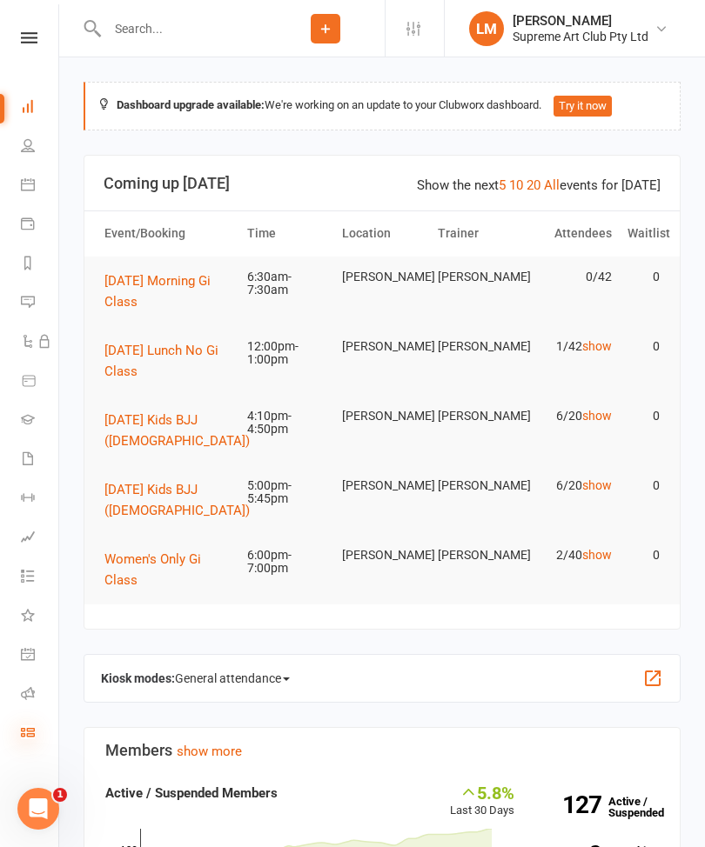
click at [21, 730] on icon at bounding box center [28, 732] width 14 height 14
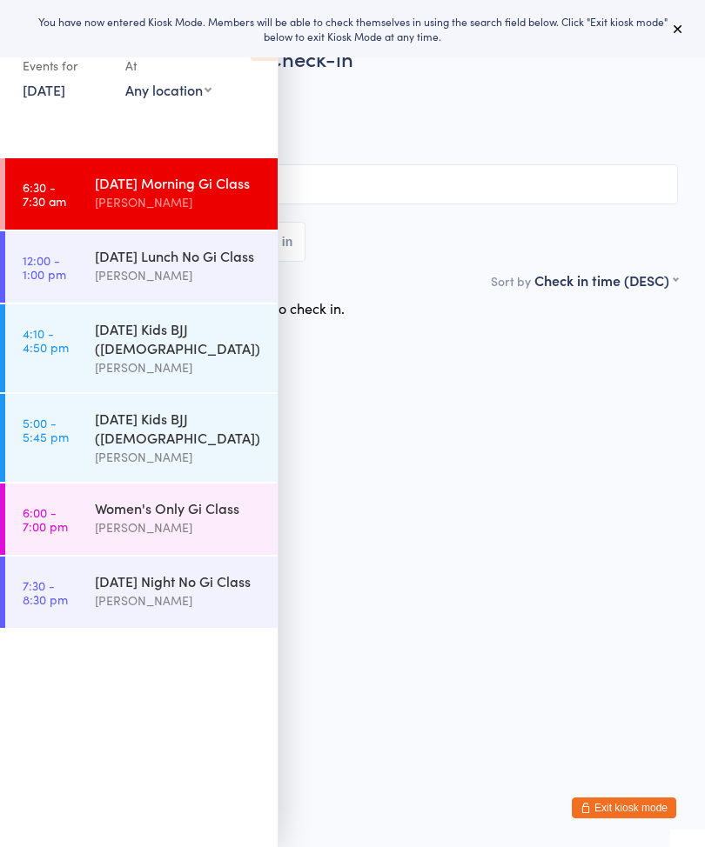
click at [675, 25] on icon at bounding box center [678, 29] width 14 height 14
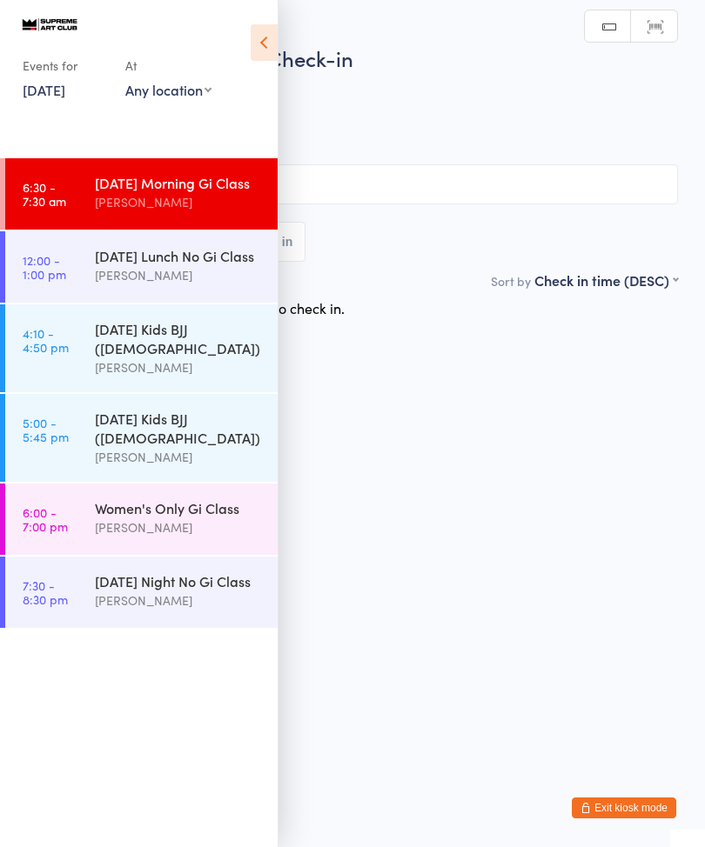
click at [266, 30] on icon at bounding box center [264, 42] width 27 height 37
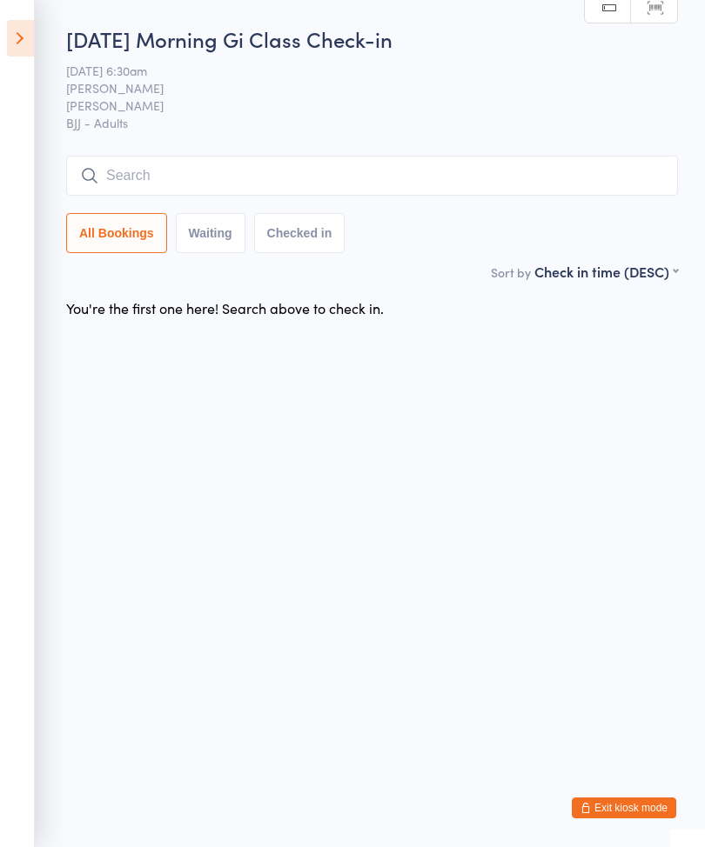
click at [171, 192] on input "search" at bounding box center [371, 176] width 611 height 40
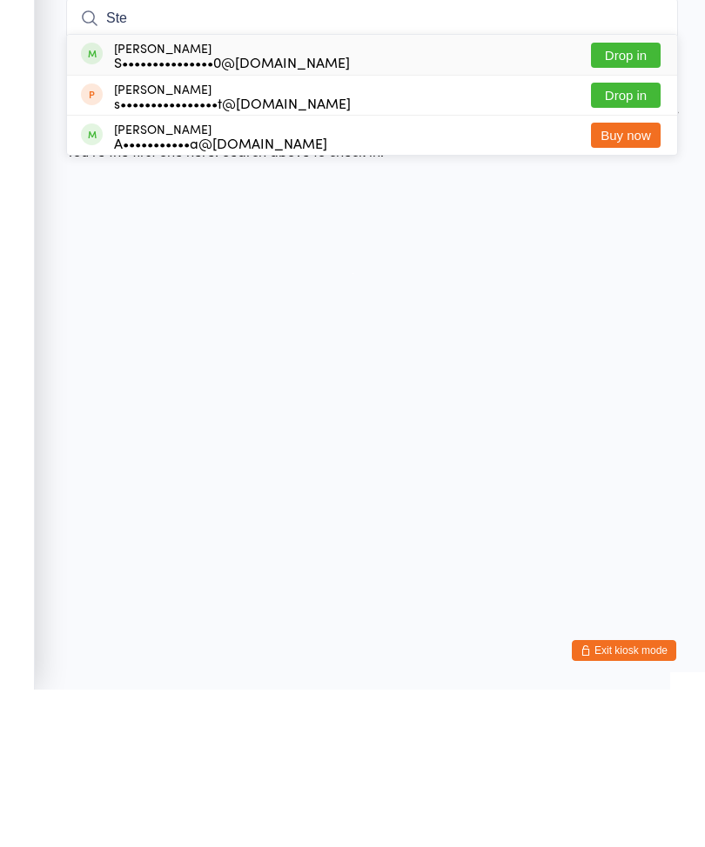
type input "Ste"
click at [624, 200] on button "Drop in" at bounding box center [626, 212] width 70 height 25
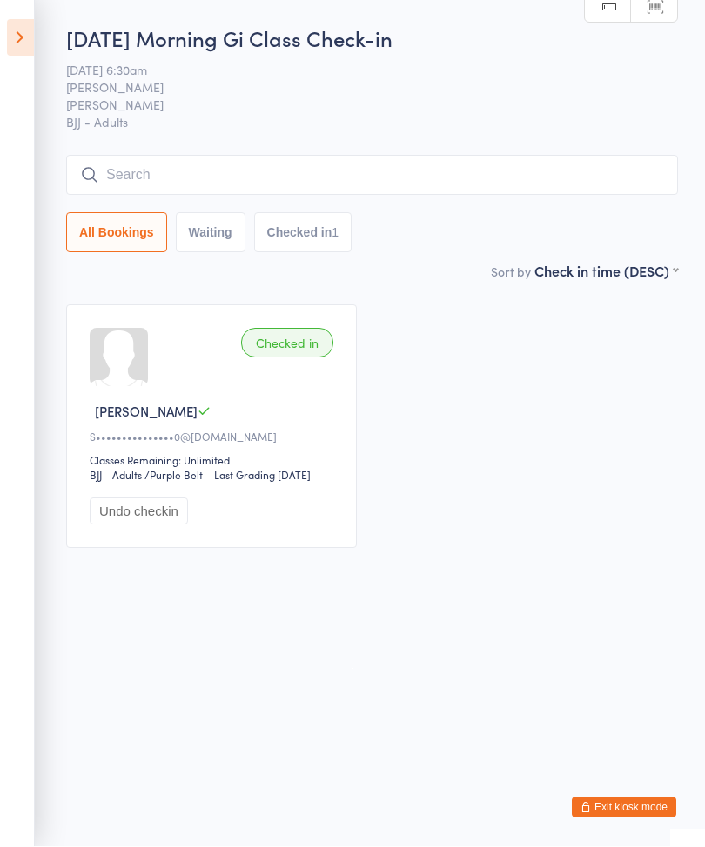
click at [387, 188] on input "search" at bounding box center [371, 176] width 611 height 40
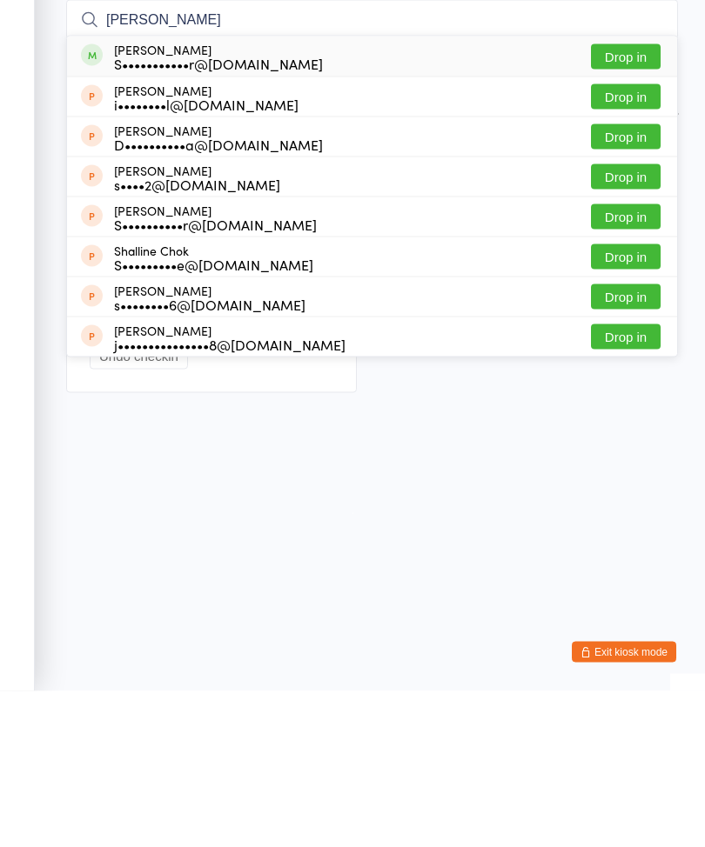
type input "[PERSON_NAME]"
click at [628, 200] on button "Drop in" at bounding box center [626, 212] width 70 height 25
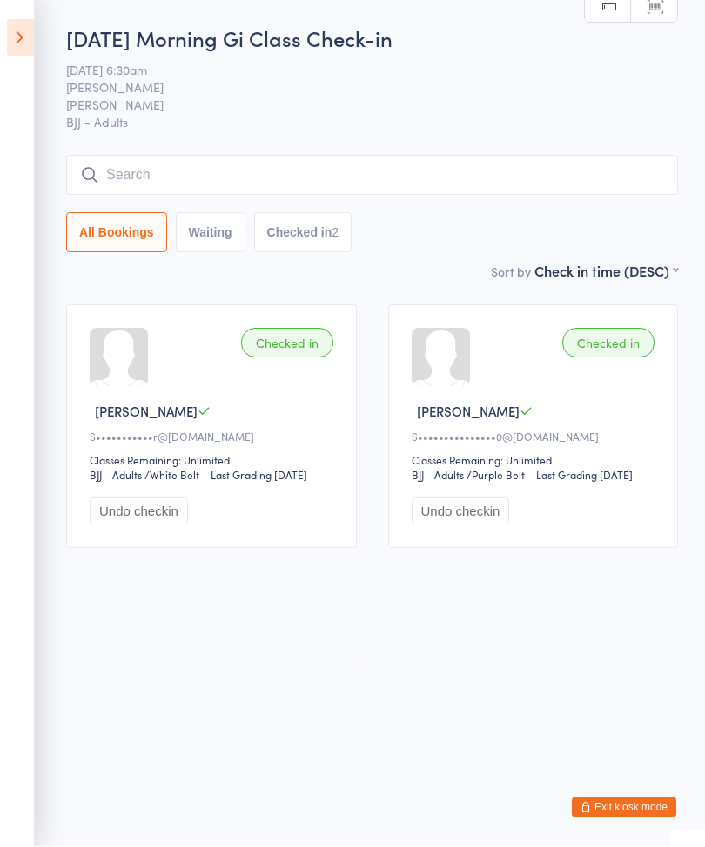
click at [152, 157] on input "search" at bounding box center [371, 176] width 611 height 40
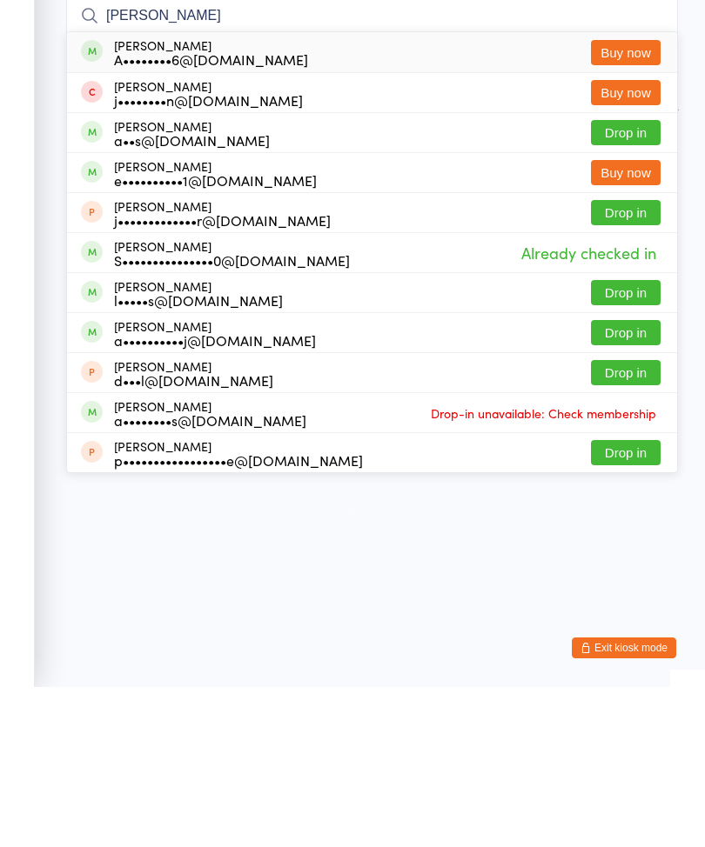
type input "[PERSON_NAME]"
click at [620, 480] on button "Drop in" at bounding box center [626, 492] width 70 height 25
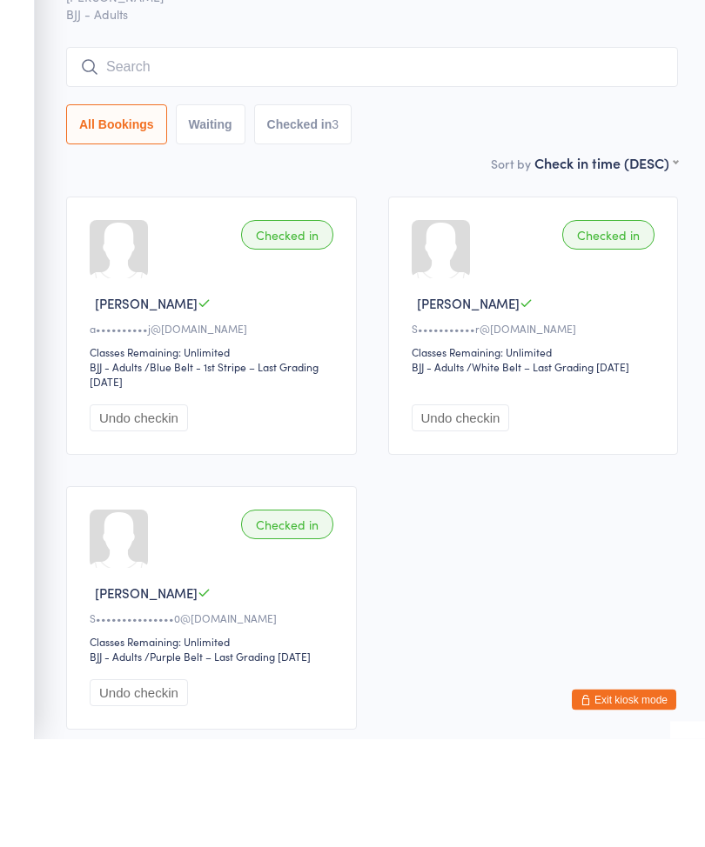
click at [459, 156] on input "search" at bounding box center [371, 176] width 611 height 40
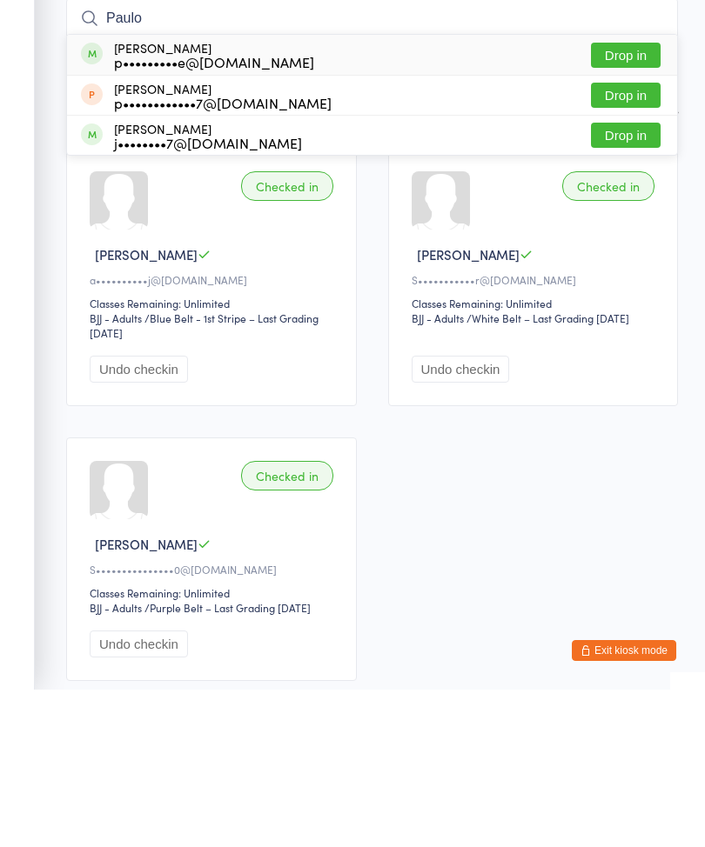
type input "Paulo"
click at [643, 200] on button "Drop in" at bounding box center [626, 212] width 70 height 25
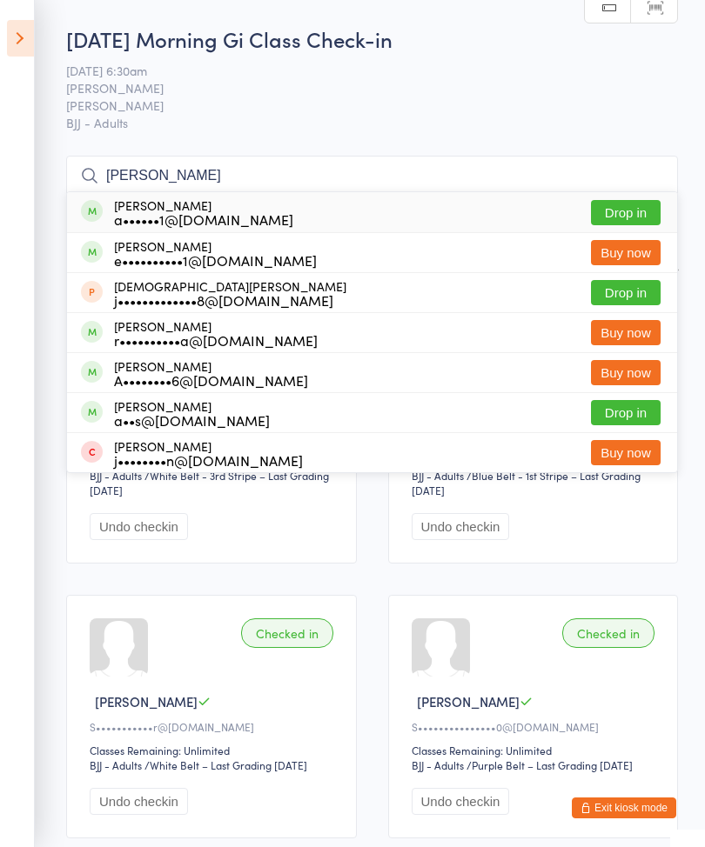
type input "[PERSON_NAME]"
click at [608, 204] on button "Drop in" at bounding box center [626, 212] width 70 height 25
